Goal: Information Seeking & Learning: Find specific fact

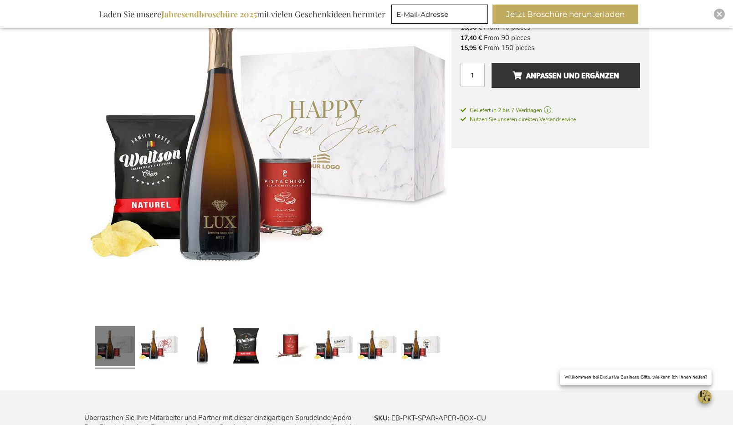
scroll to position [231, 0]
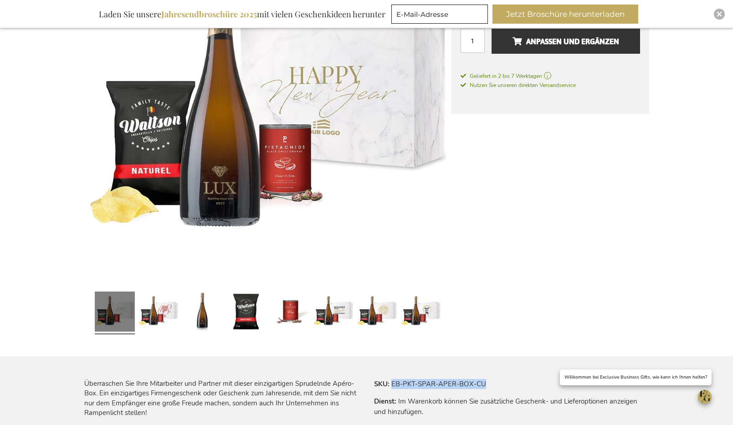
drag, startPoint x: 392, startPoint y: 383, endPoint x: 499, endPoint y: 386, distance: 107.1
click at [499, 386] on tr "SKU EB-PKT-SPAR-APER-BOX-CU" at bounding box center [511, 384] width 275 height 10
copy td "EB-PKT-SPAR-APER-BOX-CU"
